Goal: Task Accomplishment & Management: Manage account settings

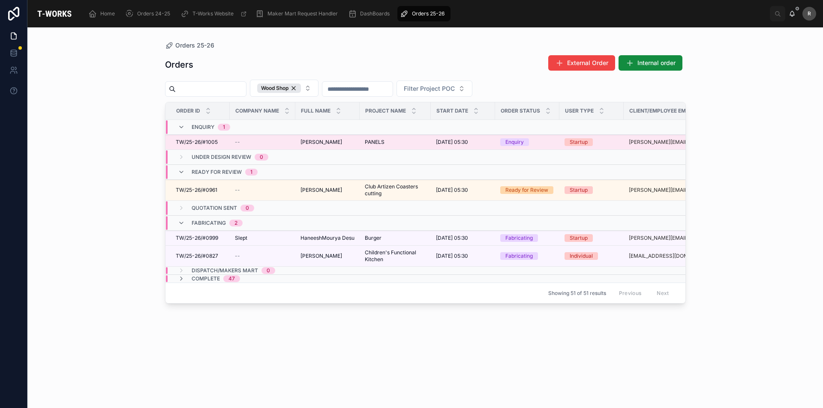
click at [213, 144] on span "TW/25-26/#1005" at bounding box center [197, 142] width 42 height 7
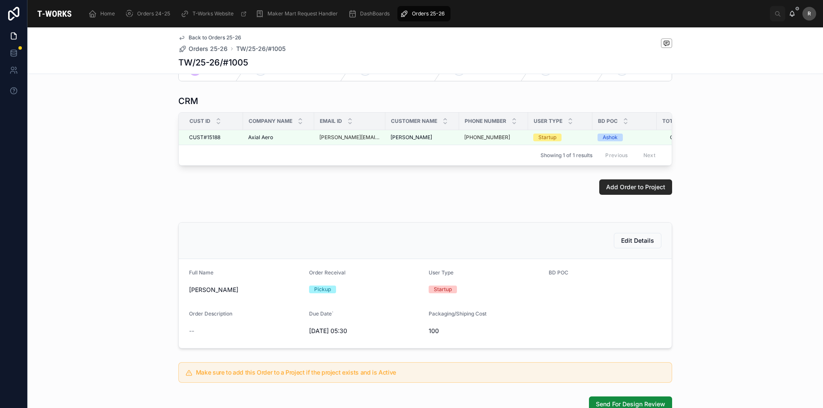
scroll to position [169, 0]
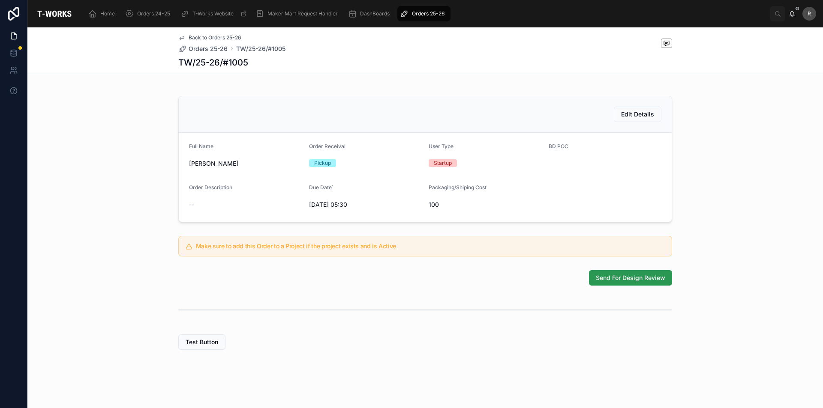
click at [597, 283] on button "Send For Design Review" at bounding box center [630, 277] width 83 height 15
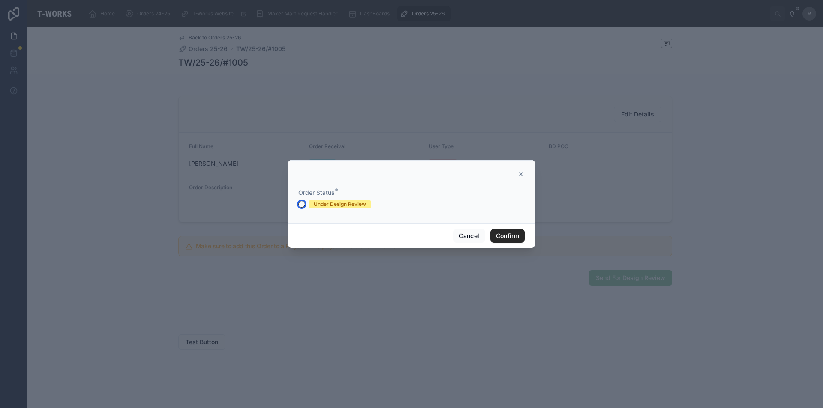
click at [303, 205] on button "Under Design Review" at bounding box center [301, 204] width 7 height 7
click at [509, 234] on button "Confirm" at bounding box center [507, 236] width 34 height 14
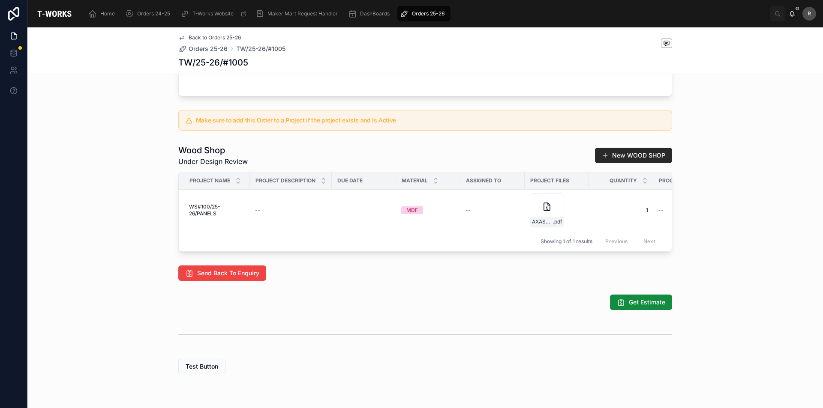
scroll to position [398, 0]
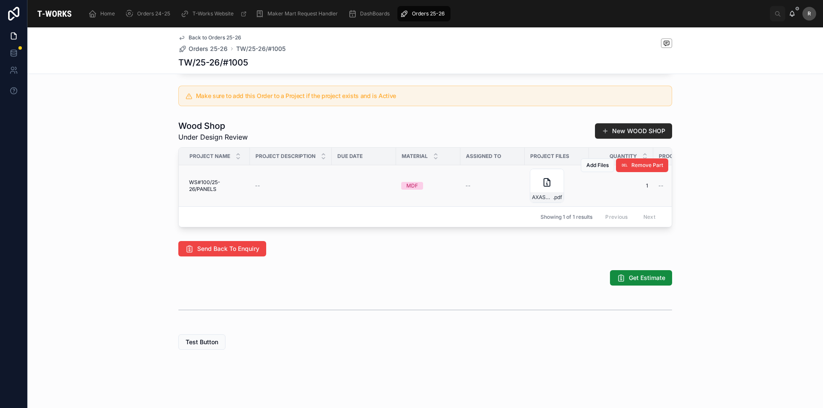
drag, startPoint x: 439, startPoint y: 212, endPoint x: 429, endPoint y: 190, distance: 24.2
drag, startPoint x: 429, startPoint y: 190, endPoint x: 269, endPoint y: 346, distance: 223.3
click at [270, 347] on div "Test Button" at bounding box center [425, 342] width 494 height 15
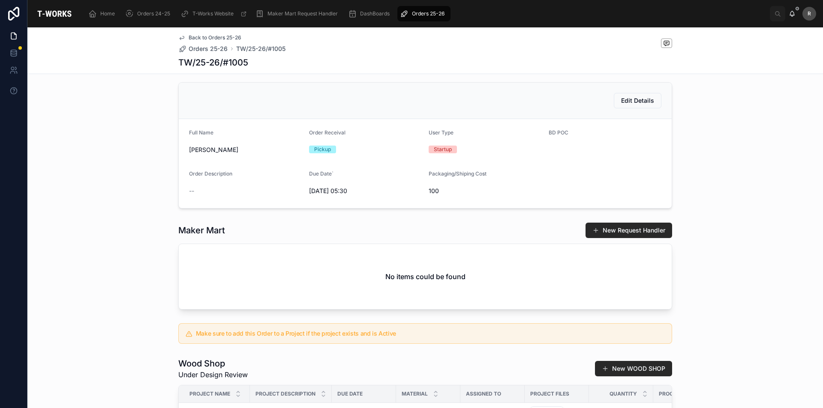
scroll to position [269, 0]
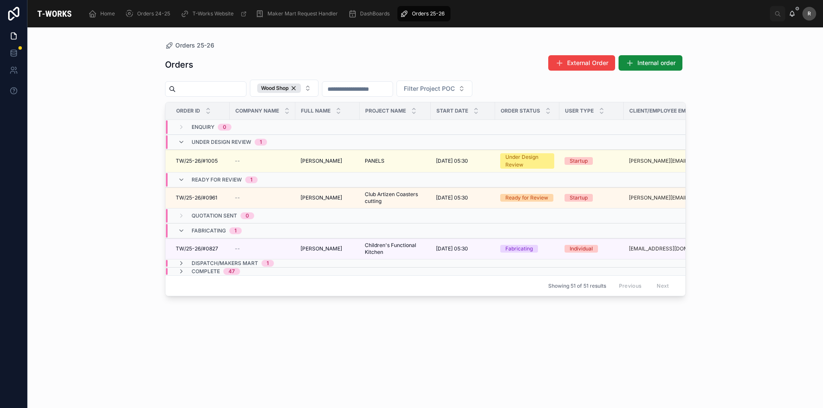
click at [269, 350] on div "Orders External Order Internal order Wood Shop Filter Project POC Order ID Comp…" at bounding box center [425, 224] width 521 height 348
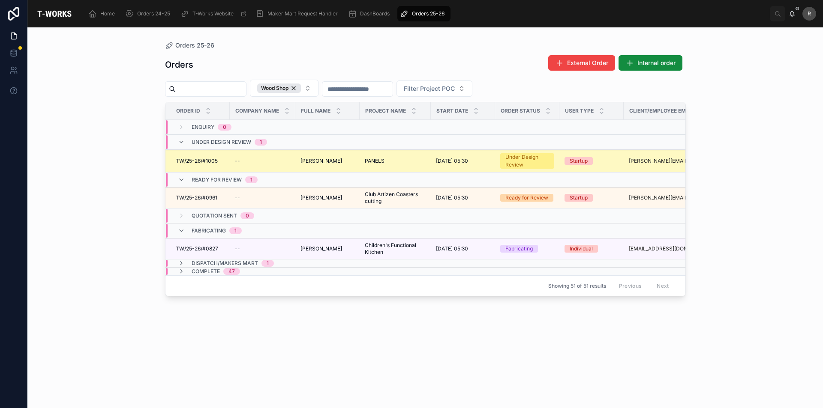
click at [197, 158] on span "TW/25-26/#1005" at bounding box center [197, 161] width 42 height 7
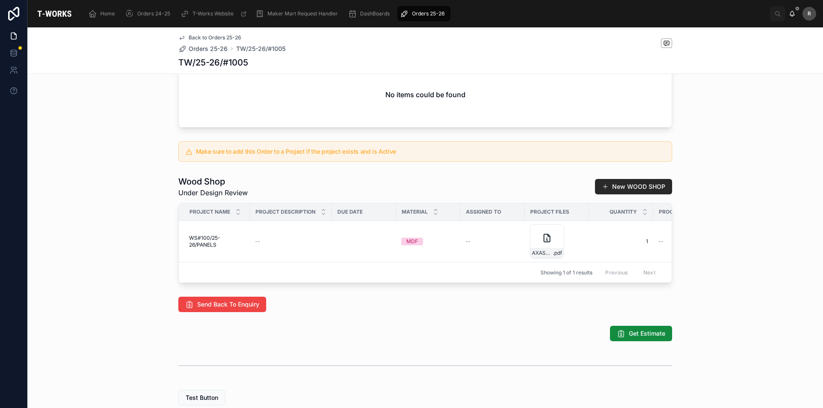
scroll to position [398, 0]
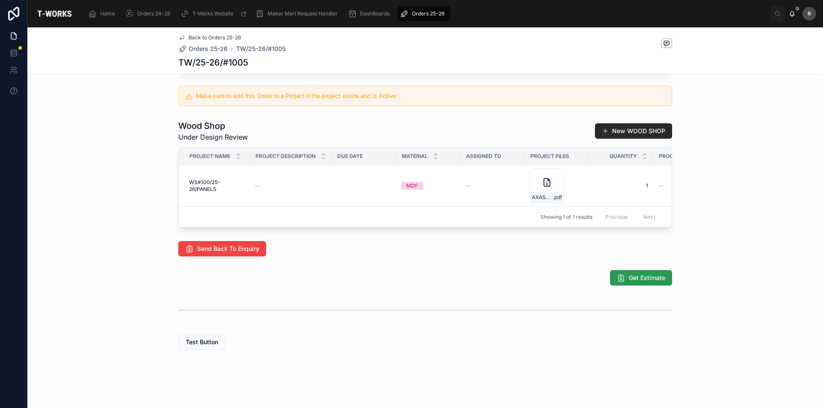
click at [619, 281] on icon at bounding box center [621, 278] width 9 height 9
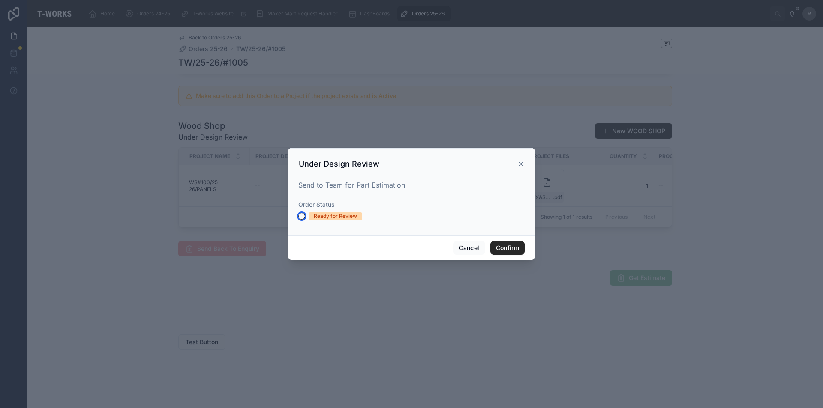
click at [299, 215] on button "Ready for Review" at bounding box center [301, 216] width 7 height 7
click at [505, 245] on button "Confirm" at bounding box center [507, 248] width 34 height 14
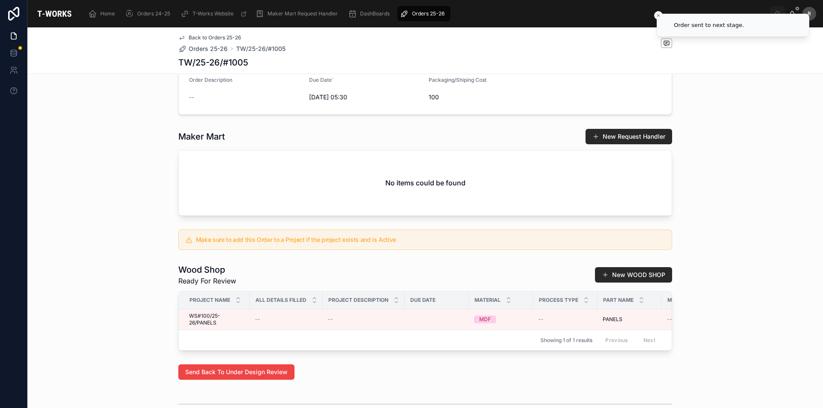
scroll to position [348, 0]
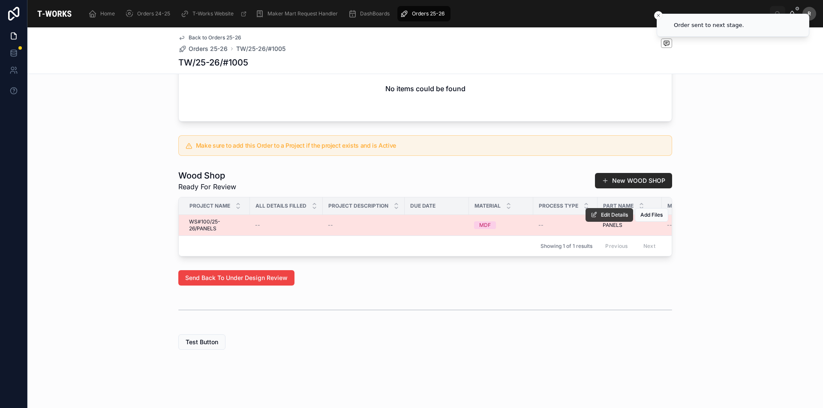
click at [601, 212] on span "Edit Details" at bounding box center [614, 215] width 27 height 7
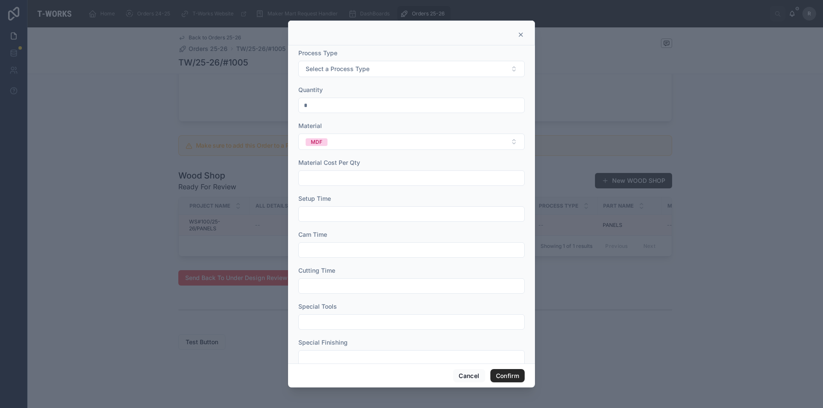
scroll to position [54, 0]
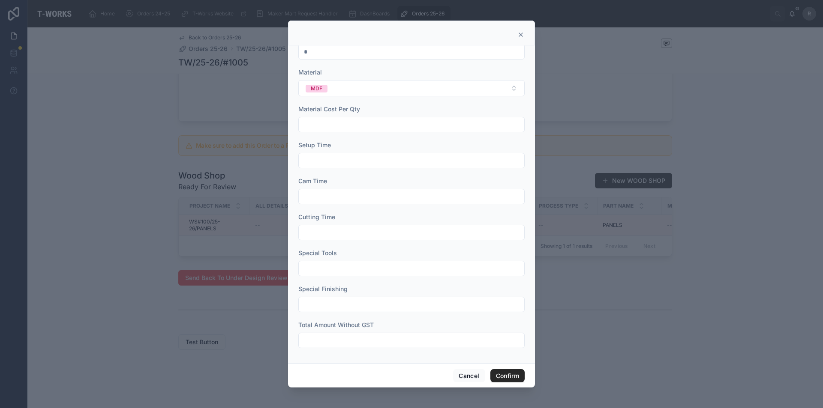
click at [346, 339] on input "text" at bounding box center [411, 341] width 225 height 12
click at [456, 323] on div "Total Amount Without GST" at bounding box center [411, 325] width 226 height 9
click at [476, 376] on button "Cancel" at bounding box center [469, 376] width 32 height 14
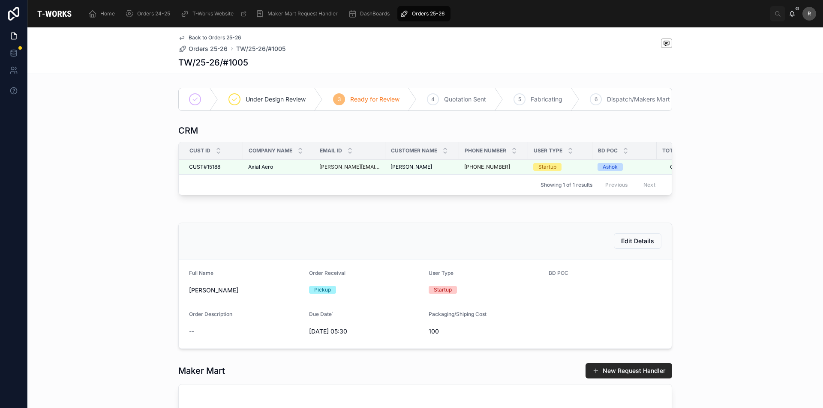
scroll to position [129, 0]
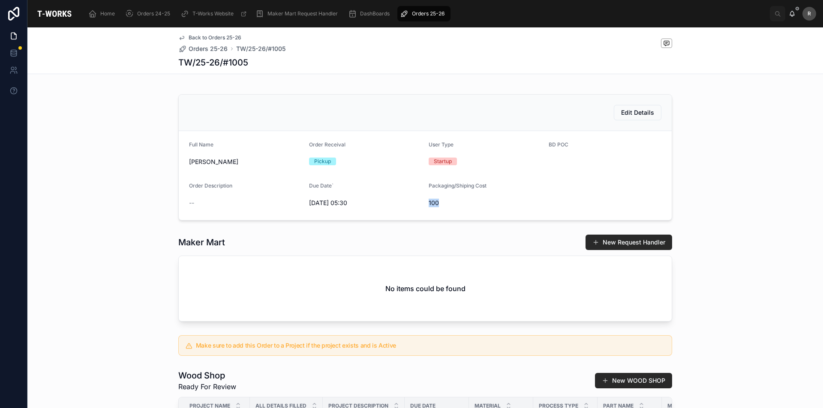
drag, startPoint x: 425, startPoint y: 216, endPoint x: 462, endPoint y: 220, distance: 36.6
click at [472, 207] on span "100" at bounding box center [484, 203] width 113 height 9
click at [626, 117] on span "Edit Details" at bounding box center [637, 112] width 33 height 9
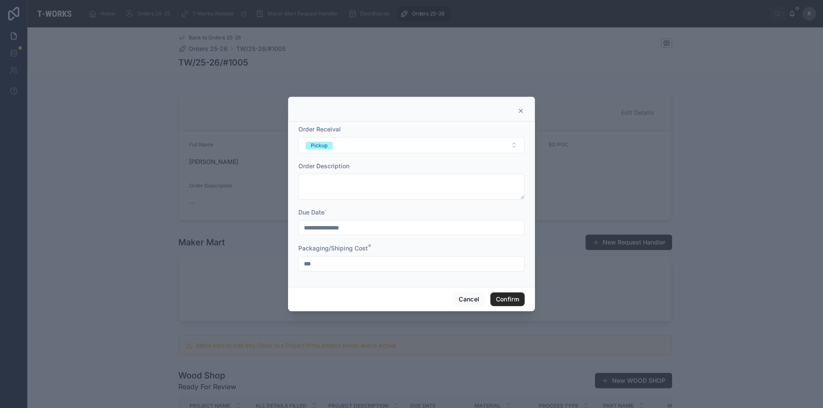
drag, startPoint x: 321, startPoint y: 261, endPoint x: 283, endPoint y: 256, distance: 38.5
click at [297, 263] on div "**********" at bounding box center [411, 204] width 247 height 165
type input "*"
click at [509, 298] on button "Confirm" at bounding box center [507, 300] width 34 height 14
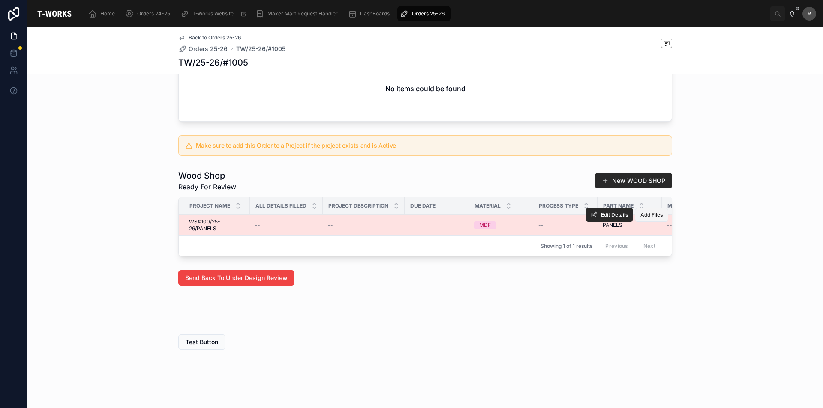
scroll to position [348, 0]
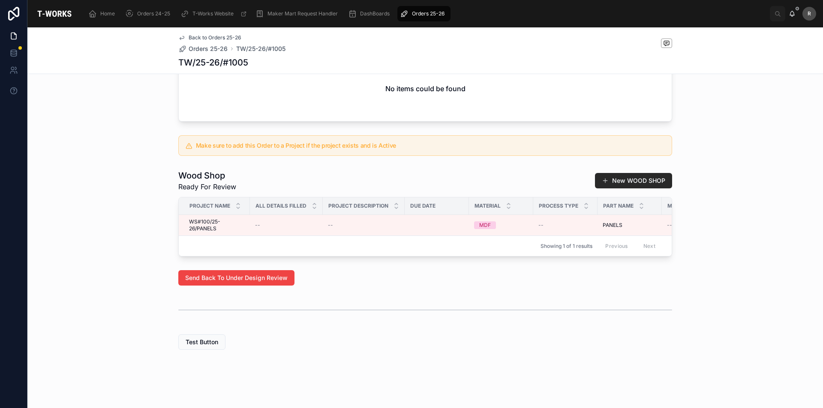
drag, startPoint x: 379, startPoint y: 256, endPoint x: 384, endPoint y: 255, distance: 4.8
click at [384, 255] on div "Project Name All Details Filled Project Description Due Date Material Process T…" at bounding box center [425, 227] width 494 height 60
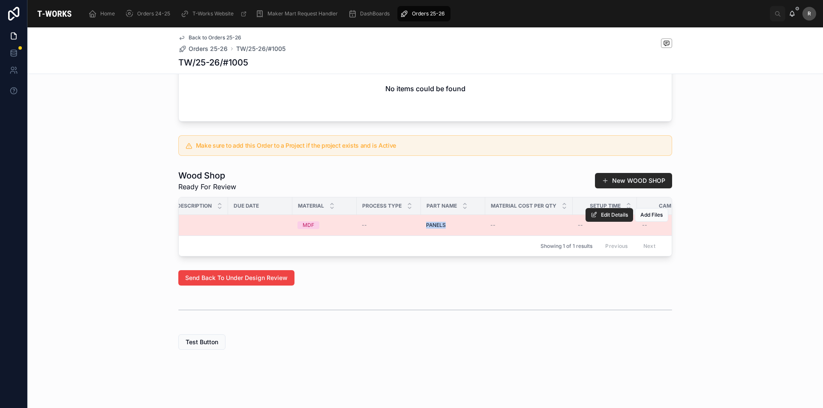
drag, startPoint x: 428, startPoint y: 219, endPoint x: 452, endPoint y: 219, distance: 23.6
click at [452, 222] on div "PANELS PANELS" at bounding box center [453, 225] width 54 height 7
click at [448, 222] on div "PANELS PANELS" at bounding box center [453, 225] width 54 height 7
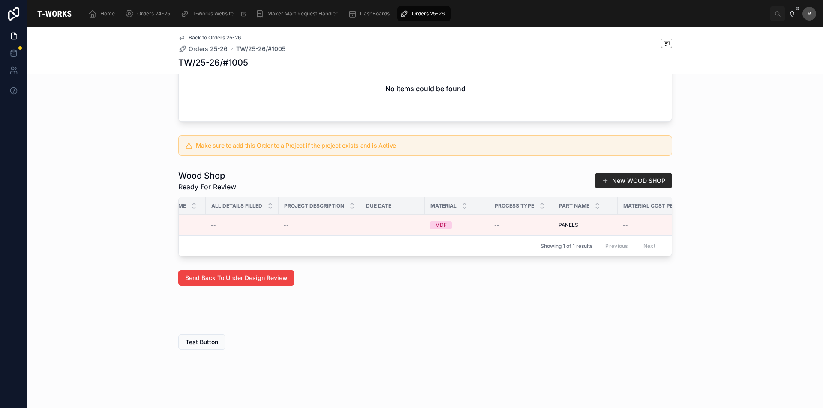
scroll to position [0, 0]
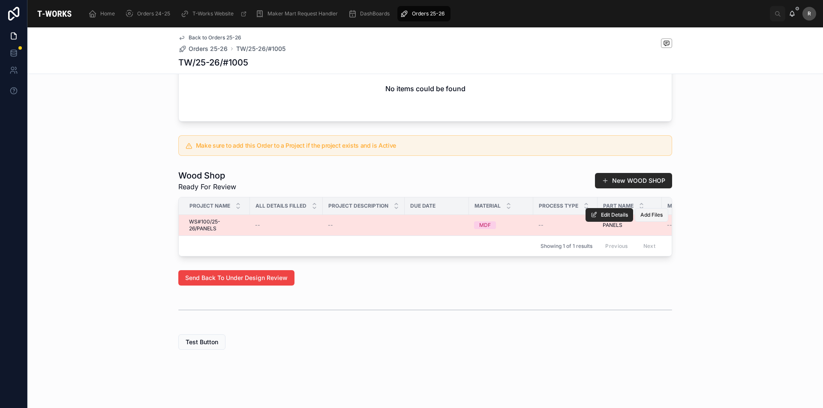
click at [644, 212] on span "Add Files" at bounding box center [651, 215] width 22 height 7
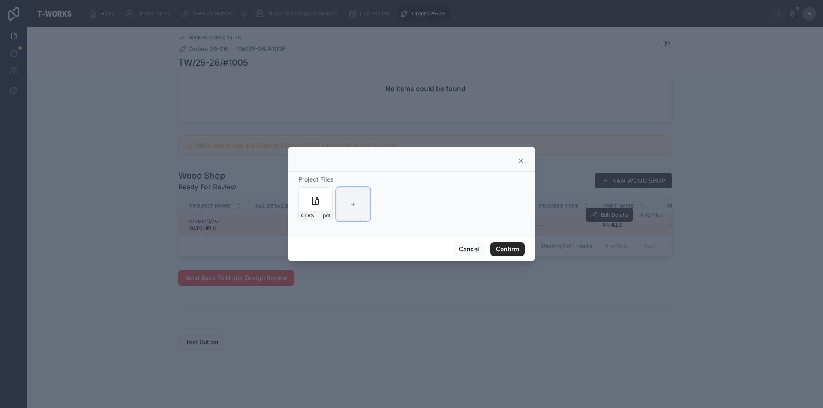
click at [361, 207] on div at bounding box center [353, 204] width 34 height 34
type input "**********"
click at [503, 248] on button "Confirm" at bounding box center [507, 250] width 34 height 14
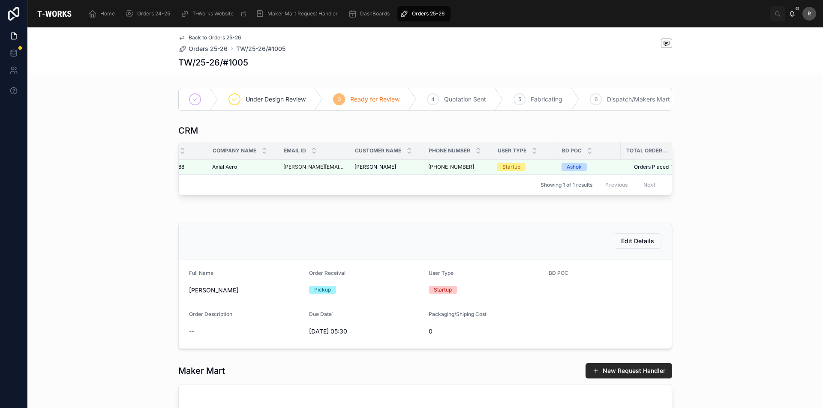
scroll to position [0, 45]
drag, startPoint x: 467, startPoint y: 249, endPoint x: 461, endPoint y: 249, distance: 6.1
click at [467, 249] on div "Edit Details" at bounding box center [425, 241] width 472 height 15
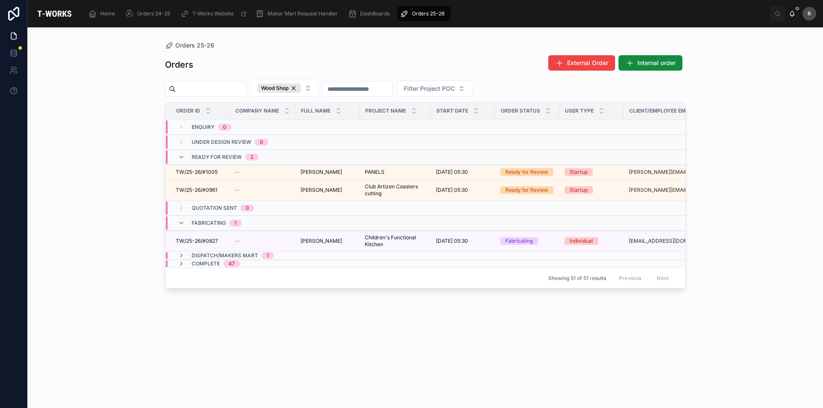
click at [197, 264] on span "Complete" at bounding box center [206, 264] width 28 height 7
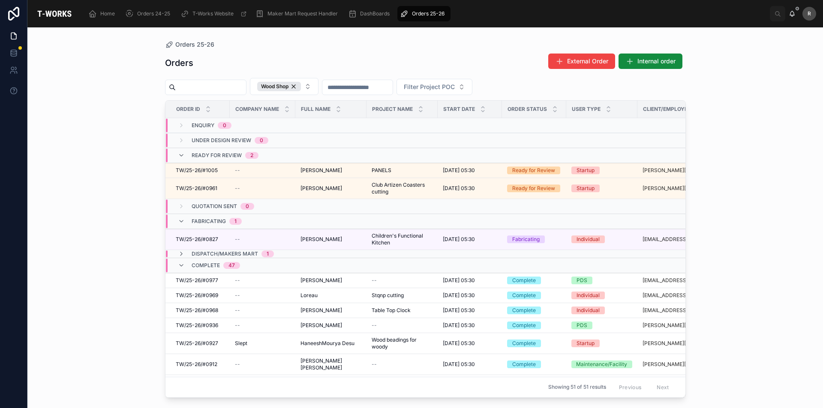
click at [201, 250] on td "Dispatch/Makers Mart 1" at bounding box center [265, 254] width 201 height 8
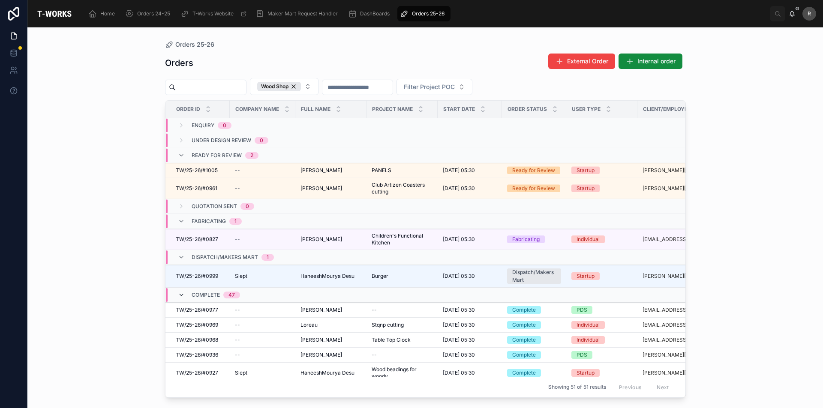
click at [179, 296] on icon at bounding box center [181, 295] width 7 height 7
